Goal: Information Seeking & Learning: Learn about a topic

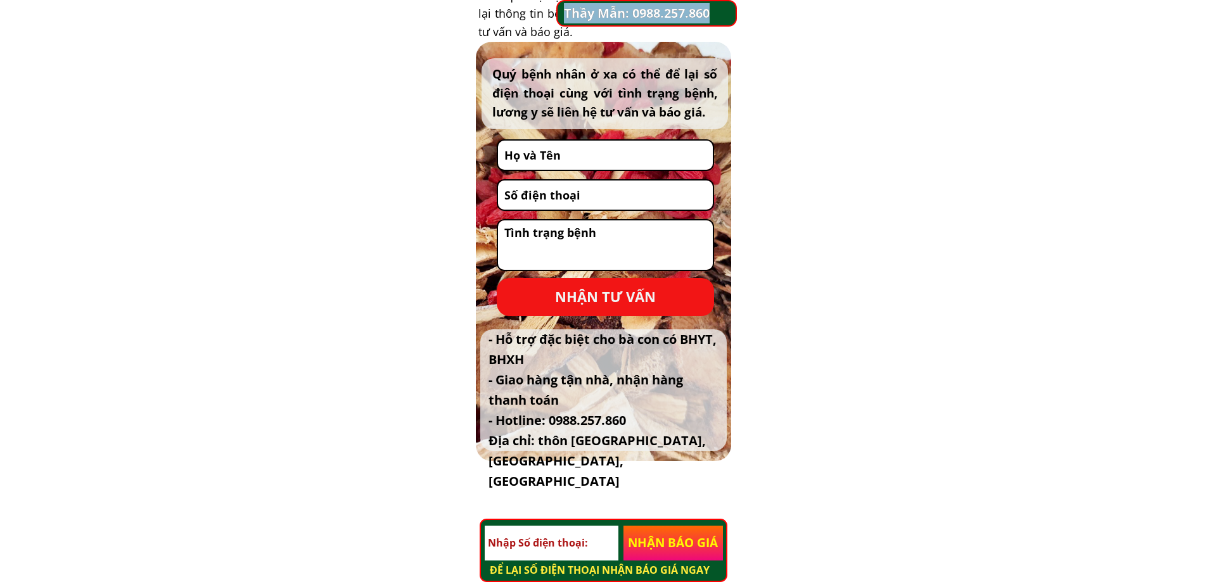
scroll to position [5624, 0]
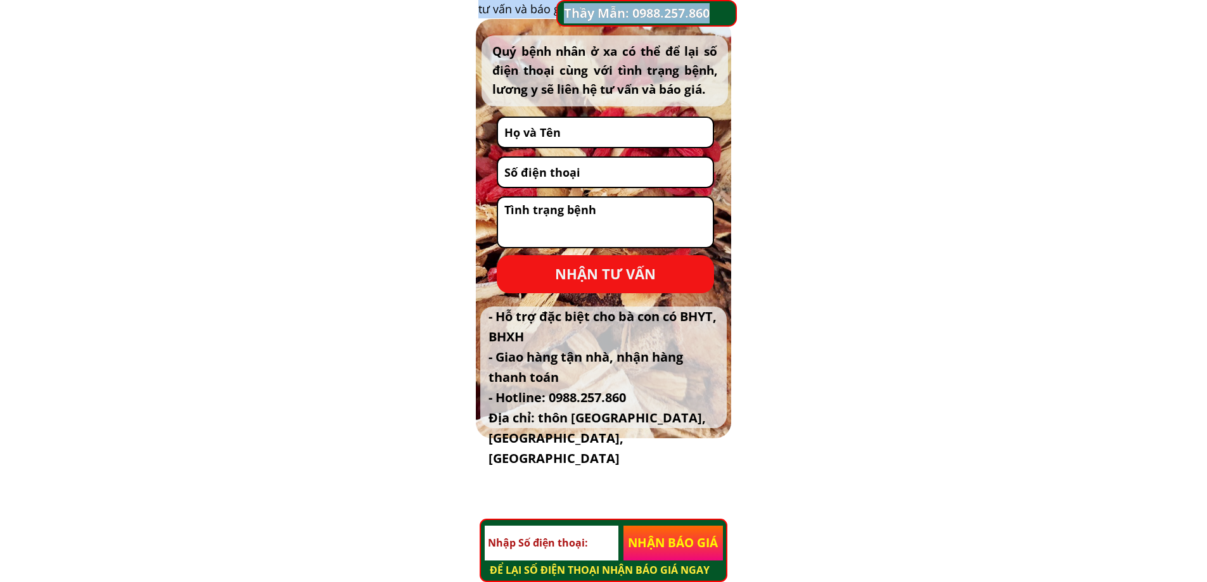
drag, startPoint x: 486, startPoint y: 307, endPoint x: 724, endPoint y: 439, distance: 271.9
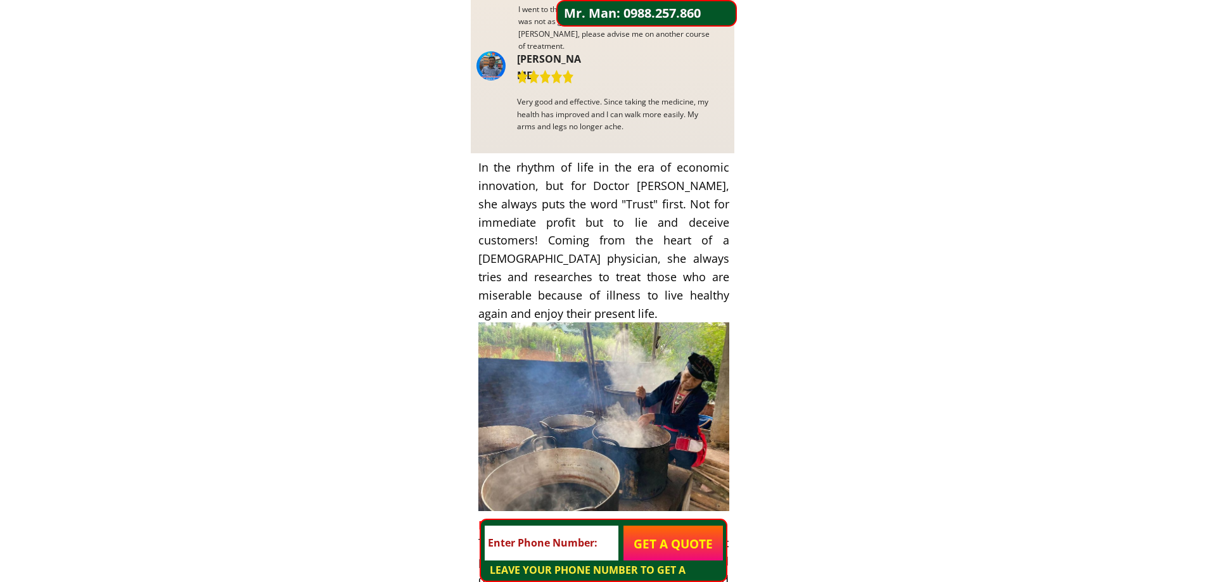
scroll to position [4548, 0]
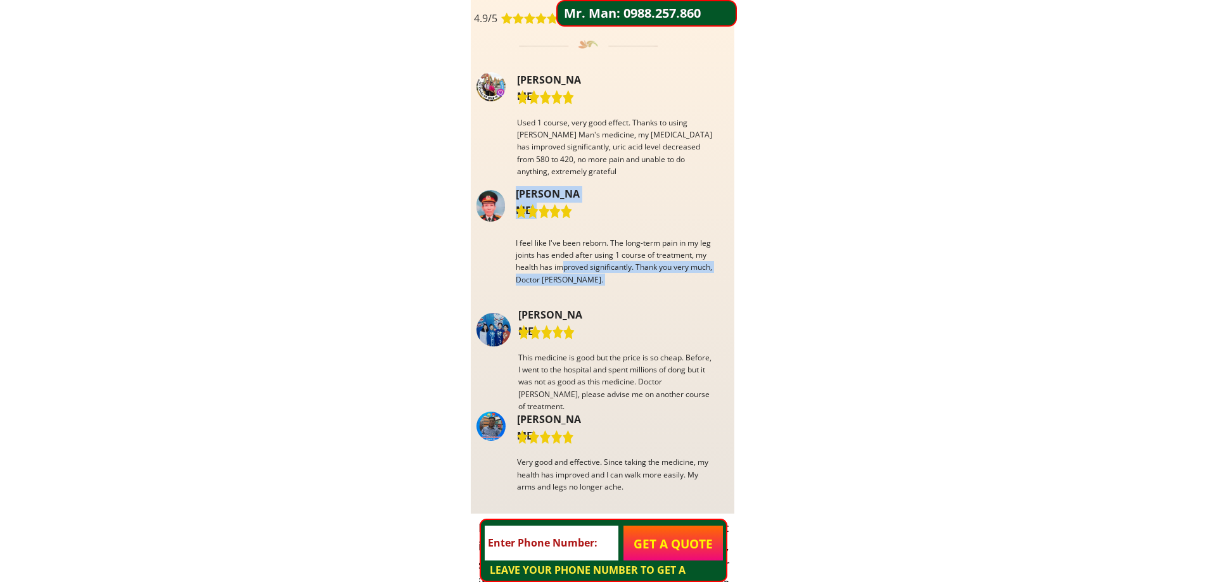
click at [565, 267] on div "4.9/5 ( 549) | Sold 2302 CUSTOMER REVIEWS This medicine is good but the price i…" at bounding box center [601, 248] width 266 height 532
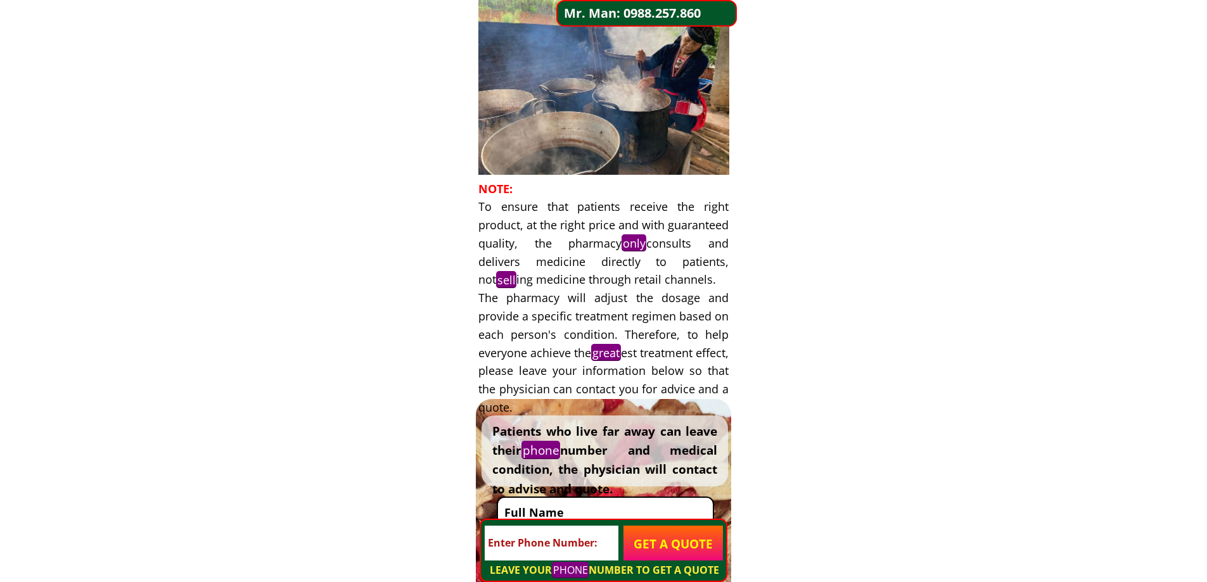
scroll to position [5624, 0]
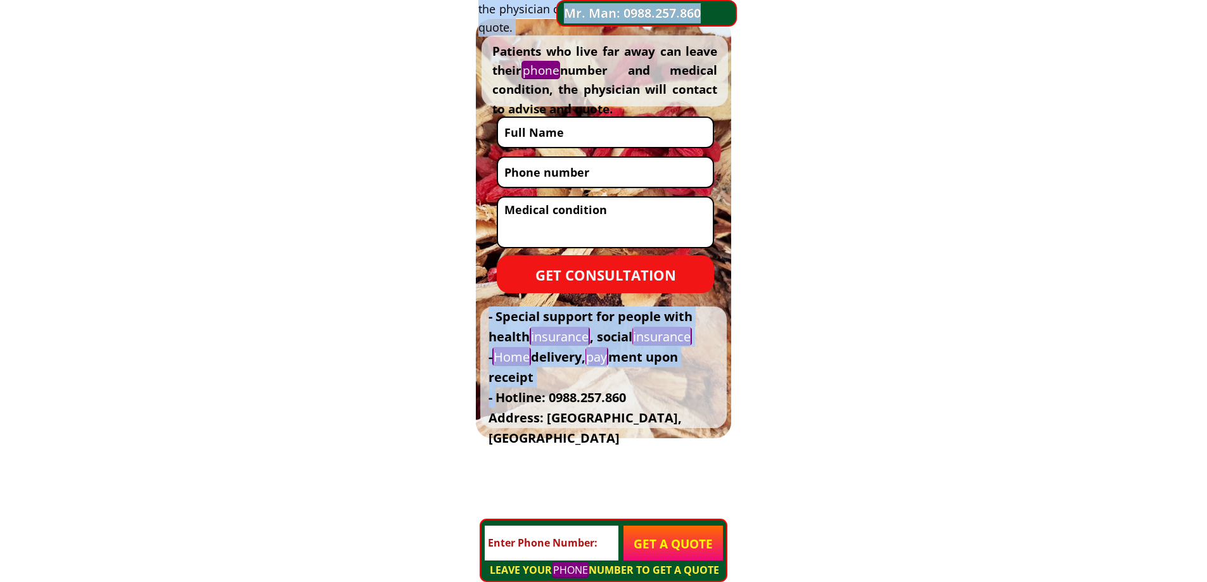
drag, startPoint x: 499, startPoint y: 407, endPoint x: 619, endPoint y: 455, distance: 129.4
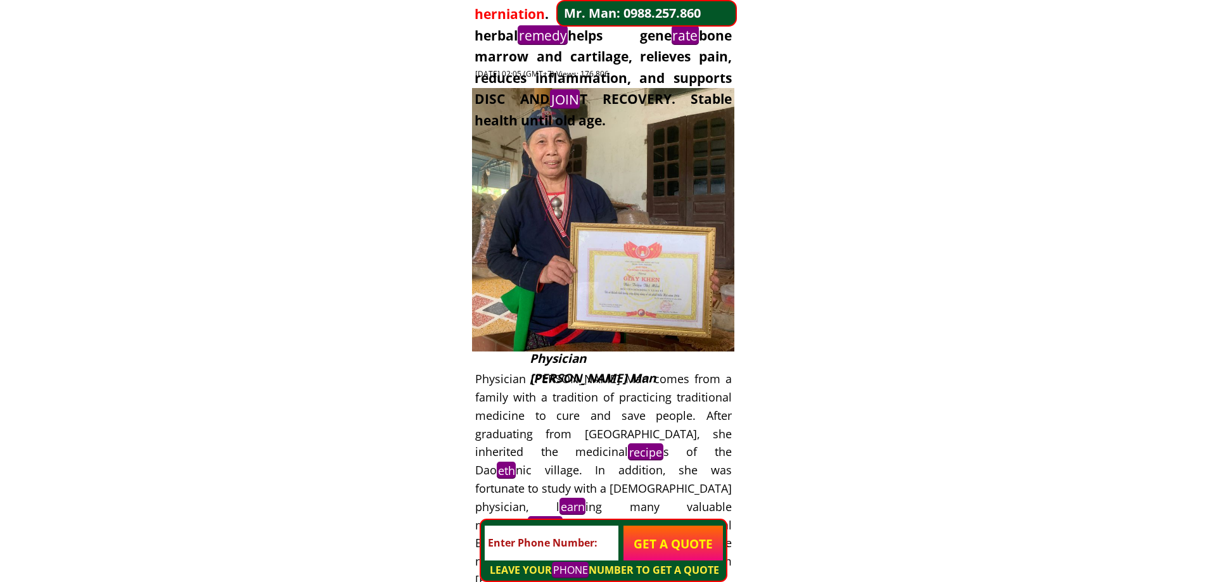
scroll to position [0, 0]
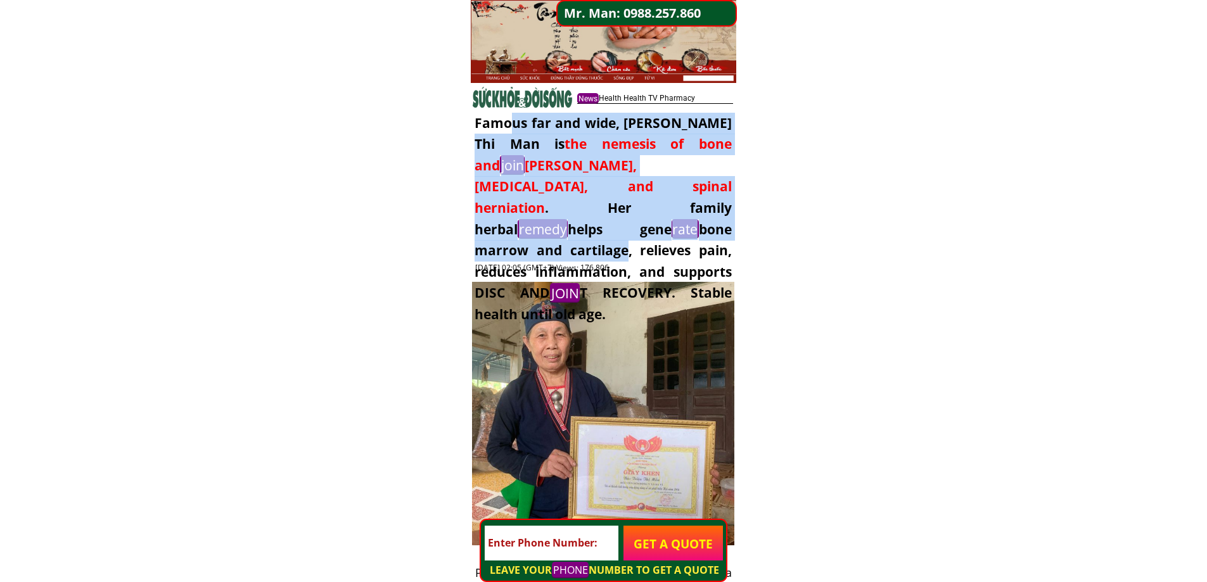
drag, startPoint x: 511, startPoint y: 150, endPoint x: 531, endPoint y: 224, distance: 76.2
click at [531, 224] on div "Famous far and wide, [PERSON_NAME] Thi Man is the nemesis of bone and join [PER…" at bounding box center [602, 219] width 257 height 213
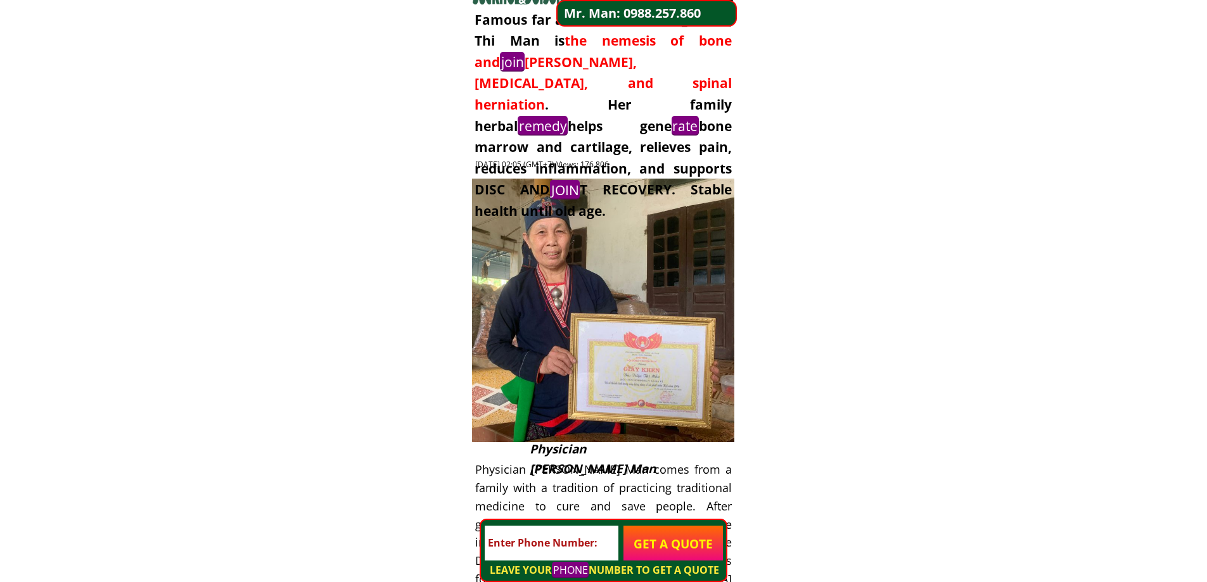
scroll to position [5624, 0]
